Goal: Navigation & Orientation: Go to known website

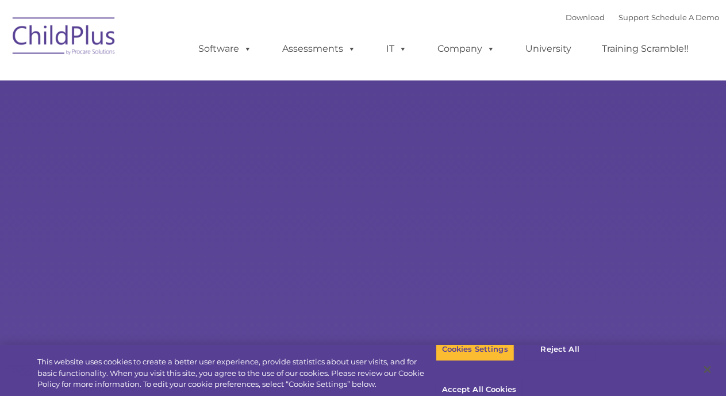
select select "MEDIUM"
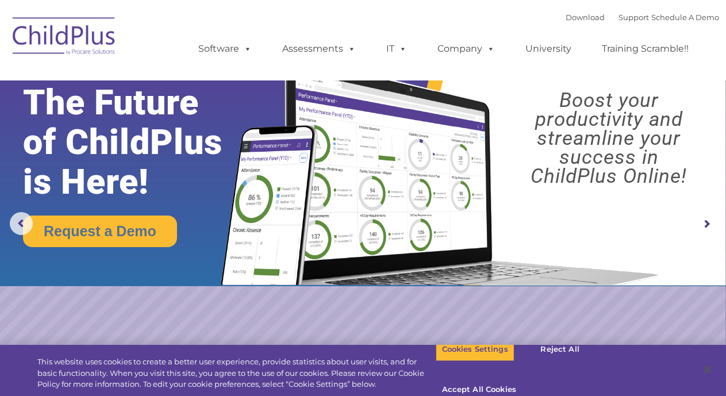
click at [101, 28] on img at bounding box center [64, 37] width 115 height 57
click at [101, 37] on img at bounding box center [64, 37] width 115 height 57
click at [106, 46] on img at bounding box center [64, 37] width 115 height 57
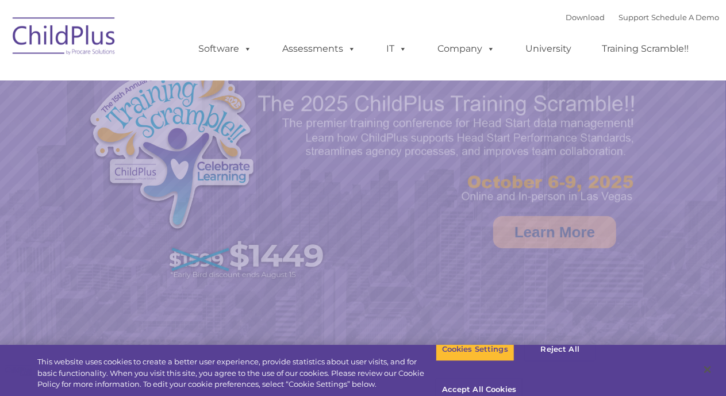
select select "MEDIUM"
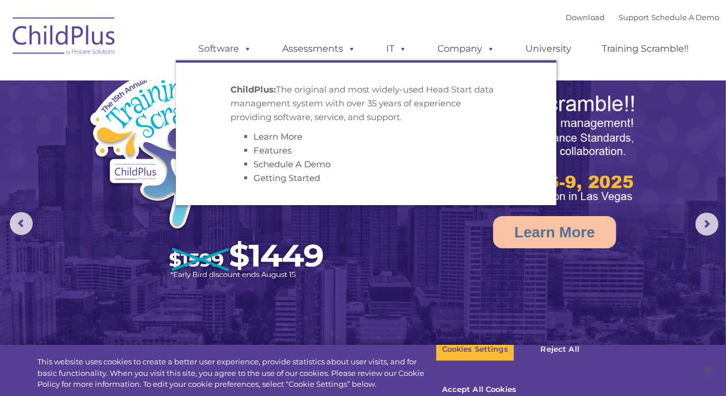
click at [250, 54] on span at bounding box center [246, 48] width 13 height 11
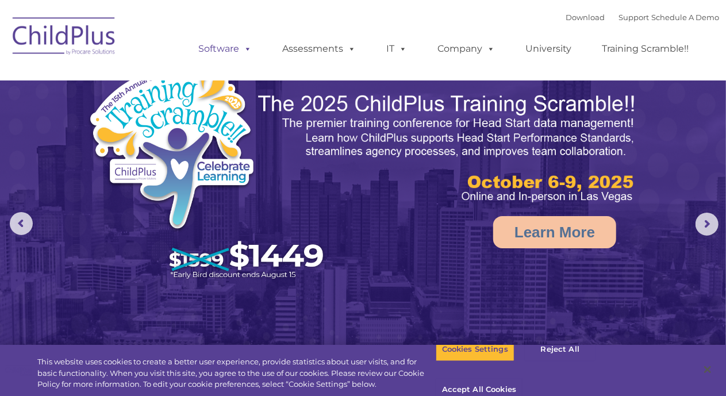
click at [250, 54] on span at bounding box center [246, 48] width 13 height 11
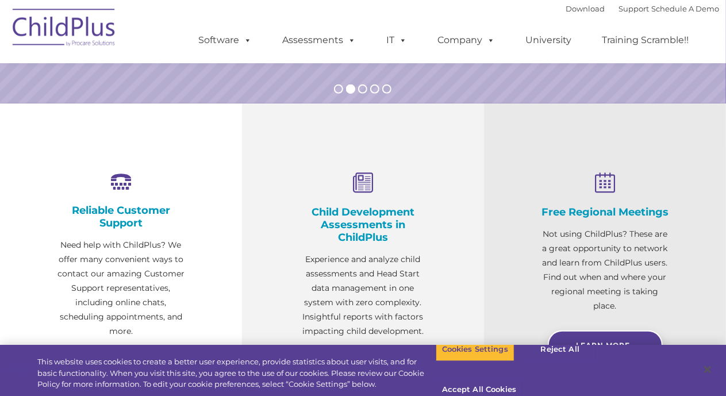
scroll to position [296, 0]
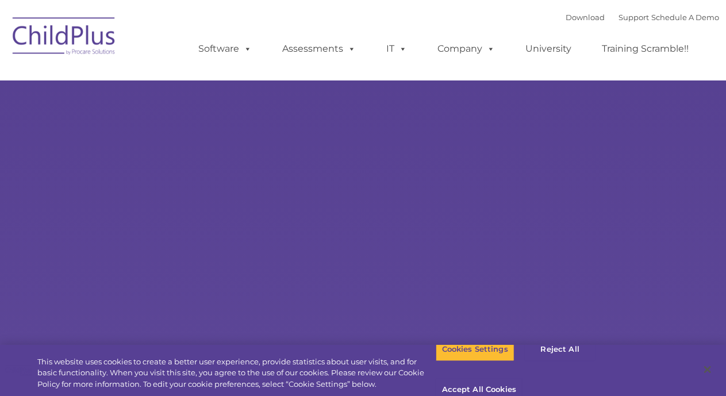
select select "MEDIUM"
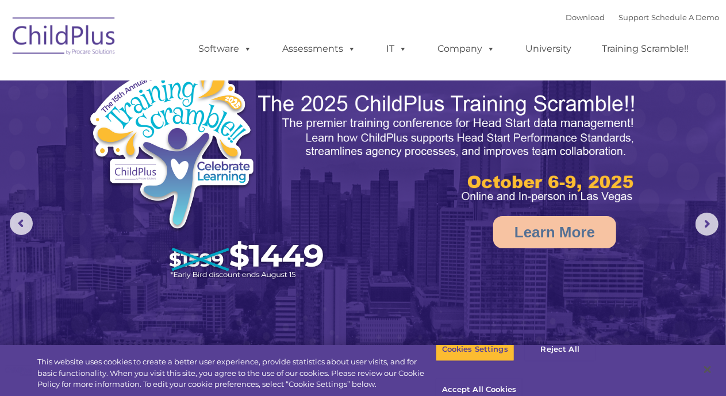
click at [703, 210] on img at bounding box center [363, 228] width 726 height 456
click at [705, 216] on rs-arrow at bounding box center [707, 224] width 23 height 23
